Goal: Task Accomplishment & Management: Complete application form

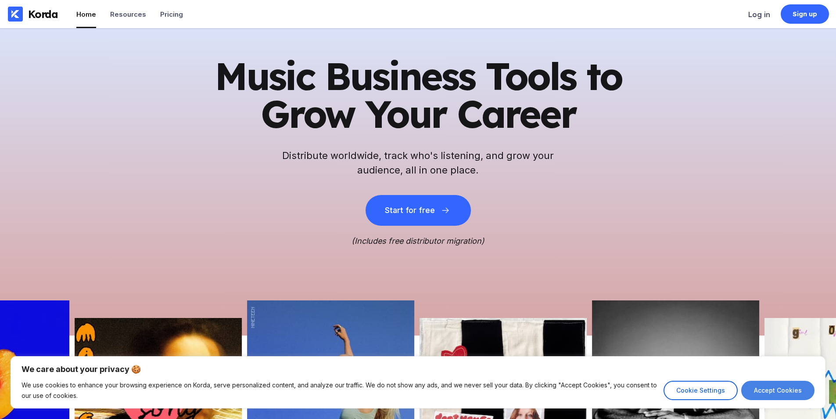
click at [791, 396] on button "Accept Cookies" at bounding box center [778, 390] width 73 height 19
checkbox input "true"
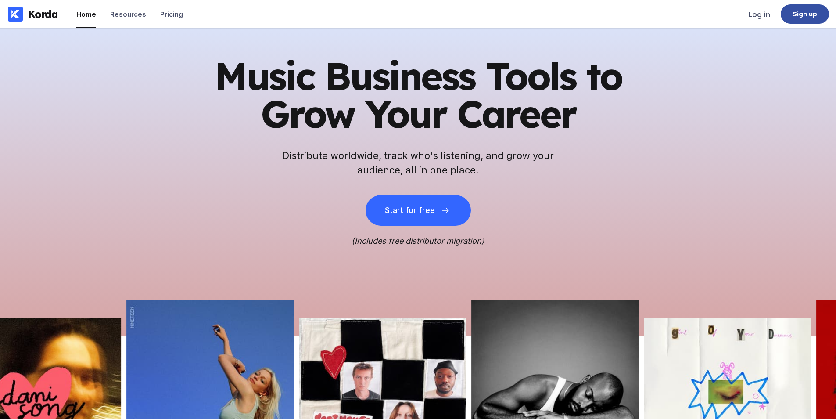
click at [797, 15] on div "Sign up" at bounding box center [805, 14] width 25 height 9
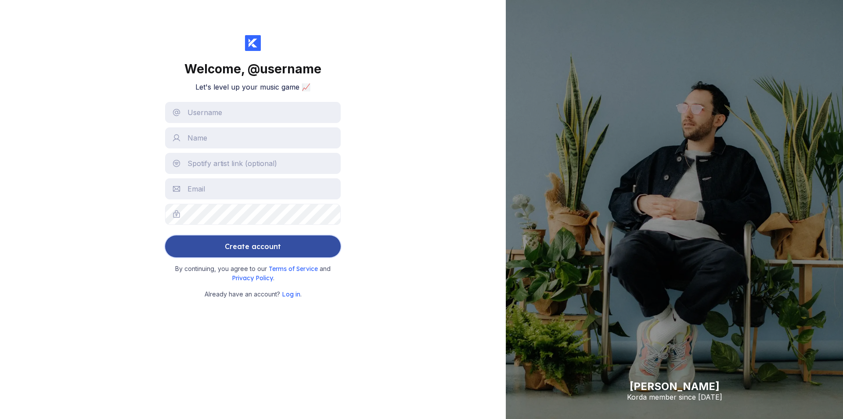
click at [233, 247] on div "Create account" at bounding box center [253, 247] width 56 height 18
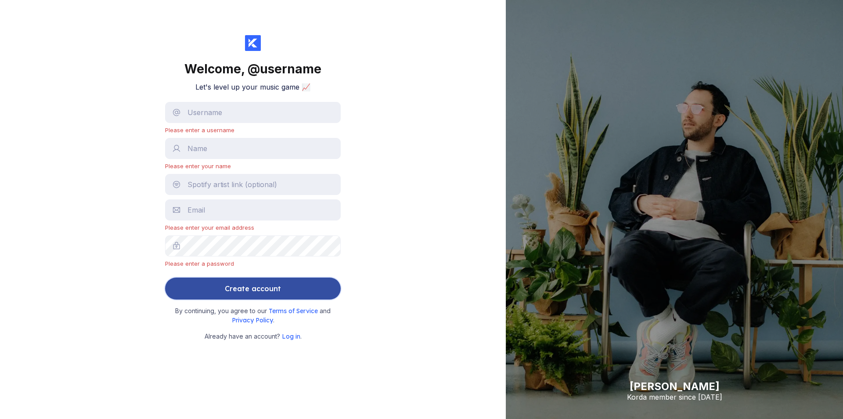
click at [252, 280] on div "Create account" at bounding box center [253, 289] width 56 height 18
click at [249, 294] on div "Create account" at bounding box center [253, 289] width 56 height 18
